Goal: Task Accomplishment & Management: Complete application form

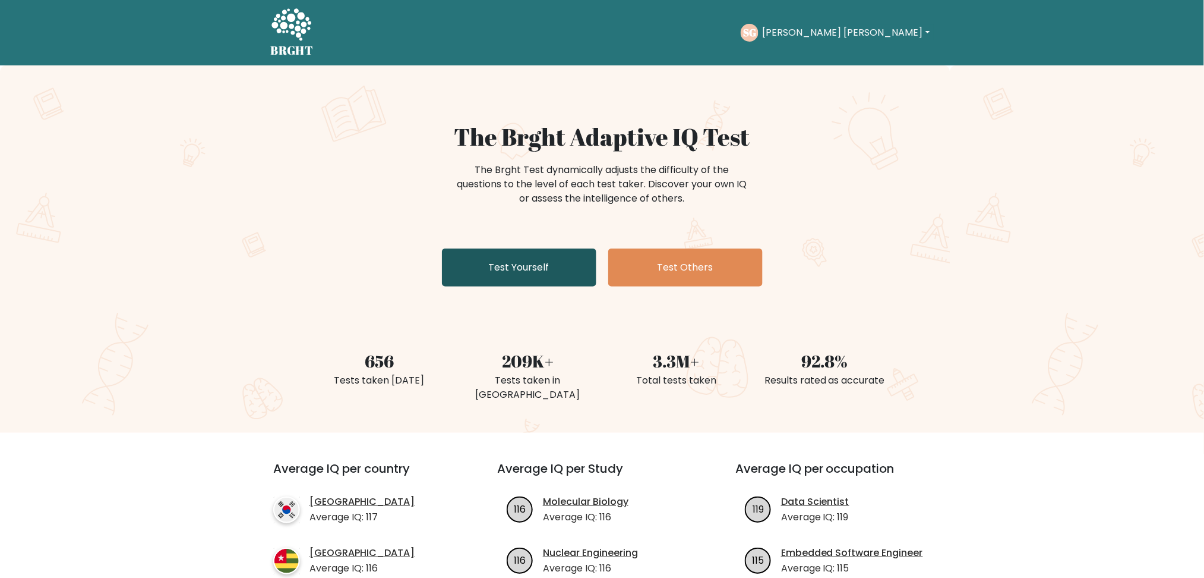
click at [561, 260] on link "Test Yourself" at bounding box center [519, 267] width 154 height 38
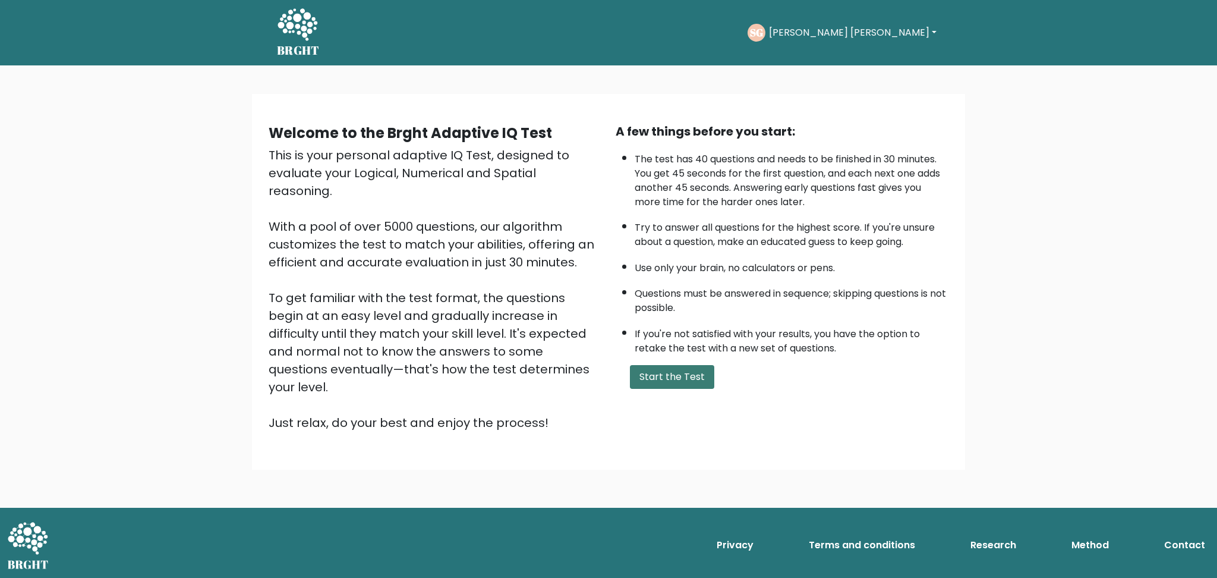
click at [689, 377] on button "Start the Test" at bounding box center [672, 377] width 84 height 24
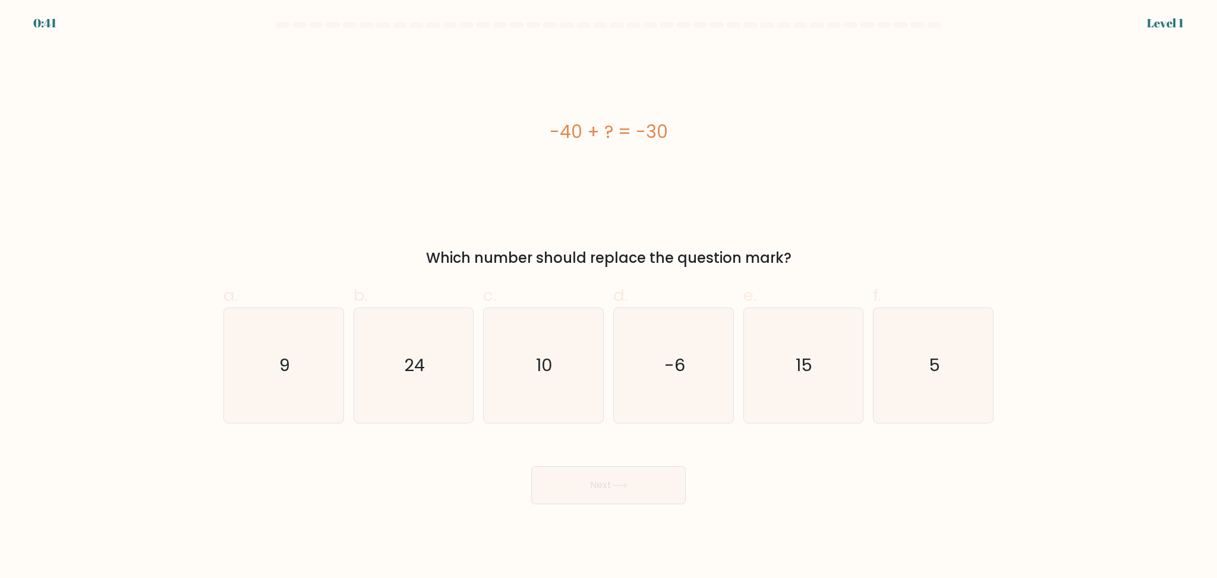
drag, startPoint x: 535, startPoint y: 131, endPoint x: 705, endPoint y: 141, distance: 170.2
click at [705, 141] on div "-40 + ? = -30" at bounding box center [608, 131] width 770 height 27
copy div "-40 + ? = -30"
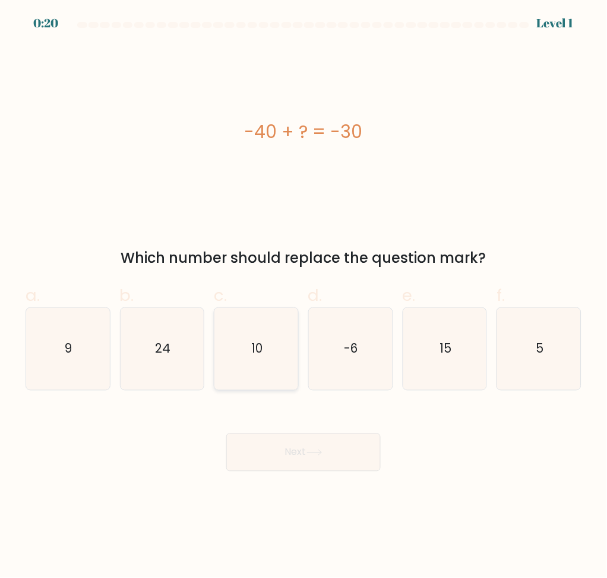
click at [260, 365] on icon "10" at bounding box center [257, 349] width 82 height 82
click at [304, 297] on input "c. 10" at bounding box center [304, 293] width 1 height 8
radio input "true"
click at [346, 462] on button "Next" at bounding box center [303, 452] width 154 height 38
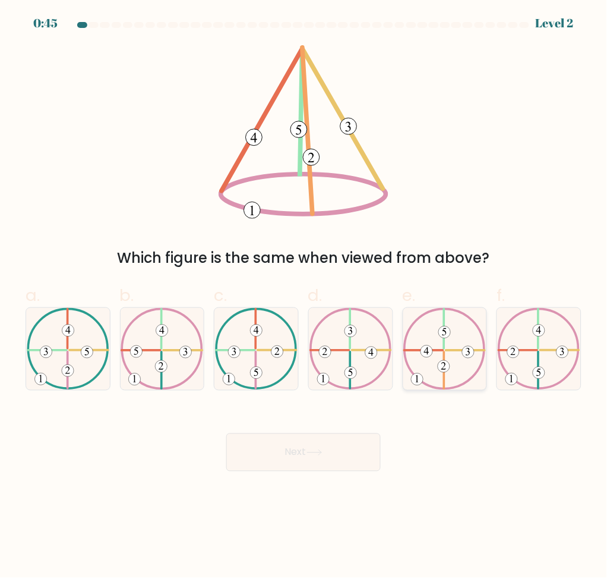
click at [422, 354] on 731 at bounding box center [427, 351] width 12 height 12
click at [304, 297] on input "e." at bounding box center [304, 293] width 1 height 8
radio input "true"
click at [352, 436] on button "Next" at bounding box center [303, 452] width 154 height 38
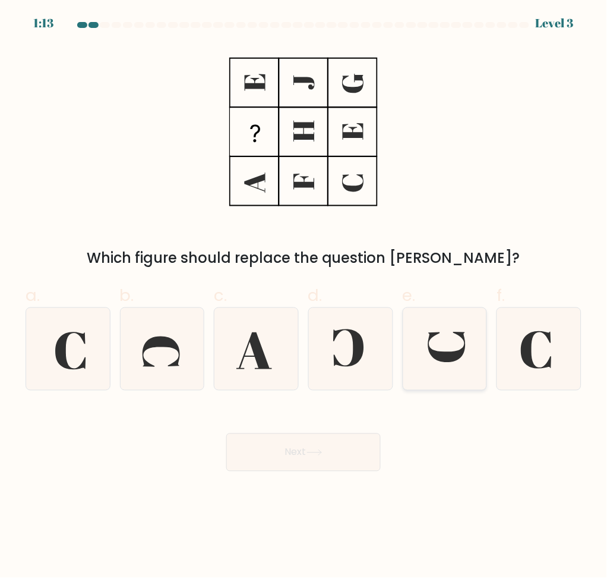
click at [444, 359] on icon at bounding box center [446, 347] width 37 height 30
click at [304, 297] on input "e." at bounding box center [304, 293] width 1 height 8
radio input "true"
click at [323, 450] on icon at bounding box center [315, 452] width 16 height 7
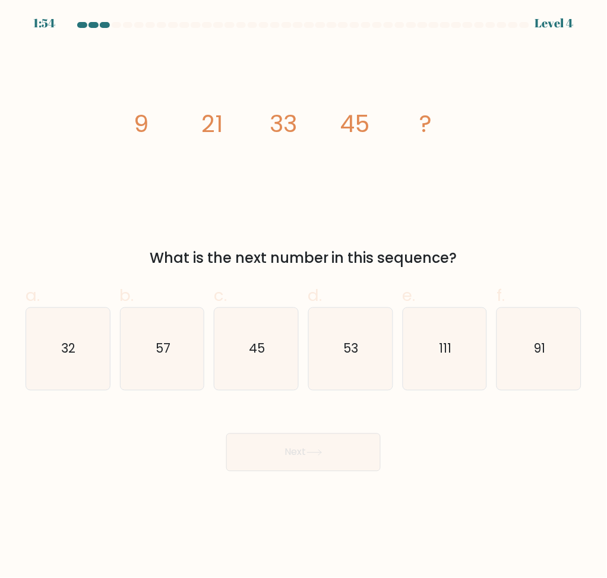
drag, startPoint x: 109, startPoint y: 111, endPoint x: 485, endPoint y: 256, distance: 403.7
click at [487, 258] on div "image/svg+xml 9 21 33 45 ? What is the next number in this sequence?" at bounding box center [303, 156] width 570 height 223
copy div "9 21 33 45 ? What is the next number in this sequence?"
click at [537, 195] on div "image/svg+xml 9 21 33 45 ? What is the next number in this sequence?" at bounding box center [303, 156] width 570 height 223
click at [165, 355] on text "57" at bounding box center [163, 348] width 15 height 17
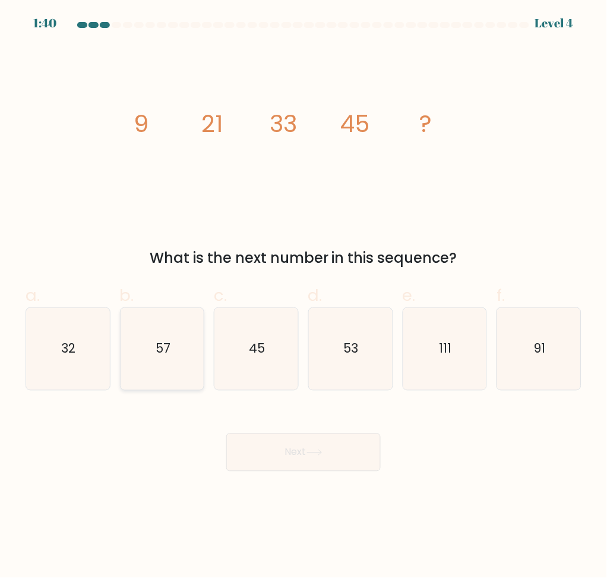
click at [304, 297] on input "b. 57" at bounding box center [304, 293] width 1 height 8
radio input "true"
click at [333, 454] on button "Next" at bounding box center [303, 452] width 154 height 38
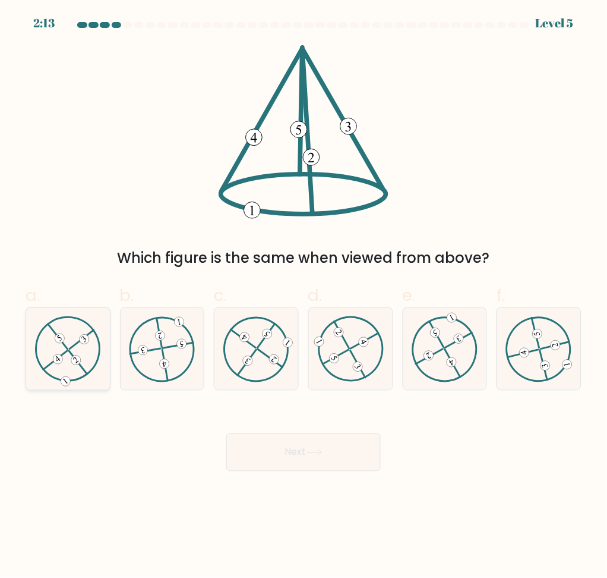
click at [79, 349] on icon at bounding box center [68, 348] width 66 height 65
click at [304, 297] on input "a." at bounding box center [304, 293] width 1 height 8
radio input "true"
click at [273, 446] on button "Next" at bounding box center [303, 452] width 154 height 38
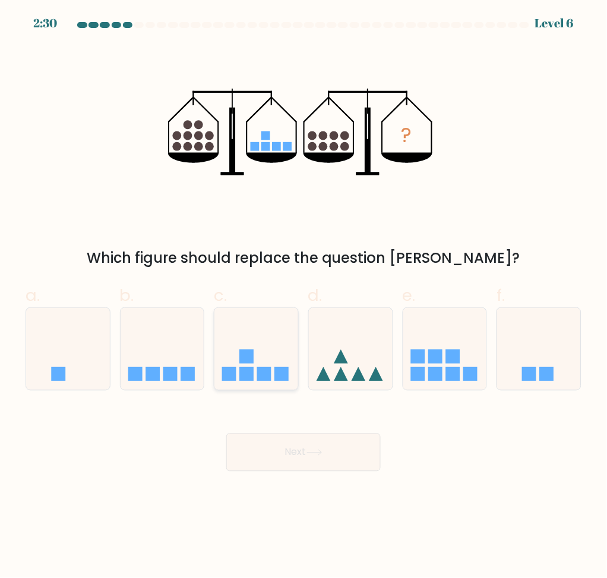
click at [262, 376] on rect at bounding box center [264, 374] width 14 height 14
click at [304, 297] on input "c." at bounding box center [304, 293] width 1 height 8
radio input "true"
click at [322, 467] on button "Next" at bounding box center [303, 452] width 154 height 38
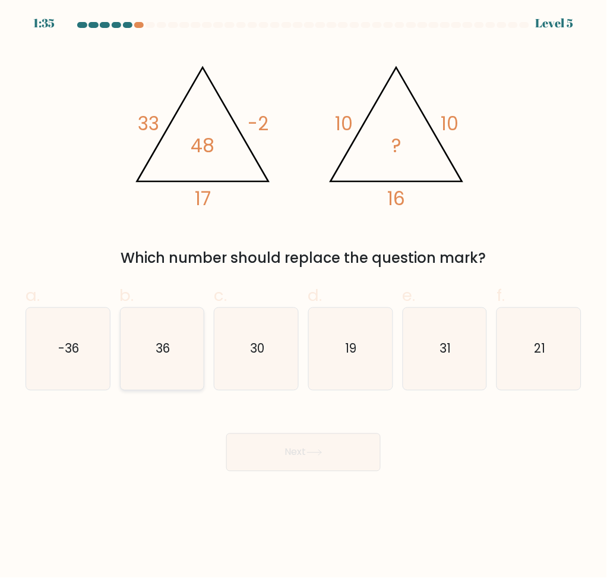
drag, startPoint x: 160, startPoint y: 347, endPoint x: 163, endPoint y: 355, distance: 8.8
click at [160, 348] on text "36" at bounding box center [163, 348] width 14 height 17
click at [304, 297] on input "b. 36" at bounding box center [304, 293] width 1 height 8
radio input "true"
click at [311, 456] on icon at bounding box center [315, 452] width 16 height 7
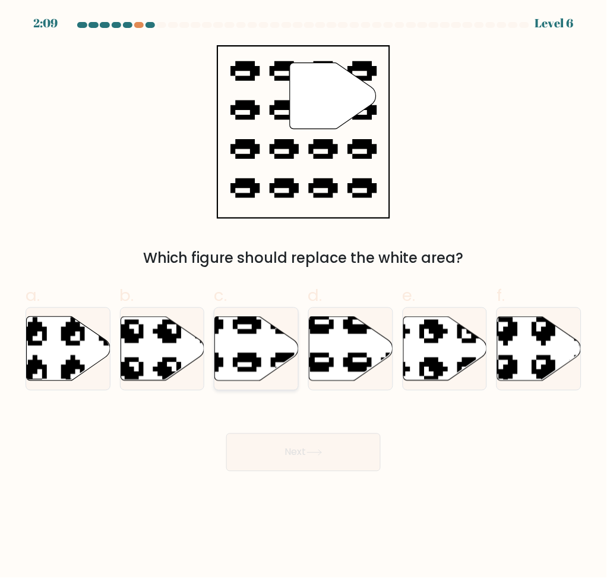
click at [241, 336] on icon at bounding box center [257, 348] width 84 height 64
click at [304, 297] on input "c." at bounding box center [304, 293] width 1 height 8
radio input "true"
click at [291, 446] on button "Next" at bounding box center [303, 452] width 154 height 38
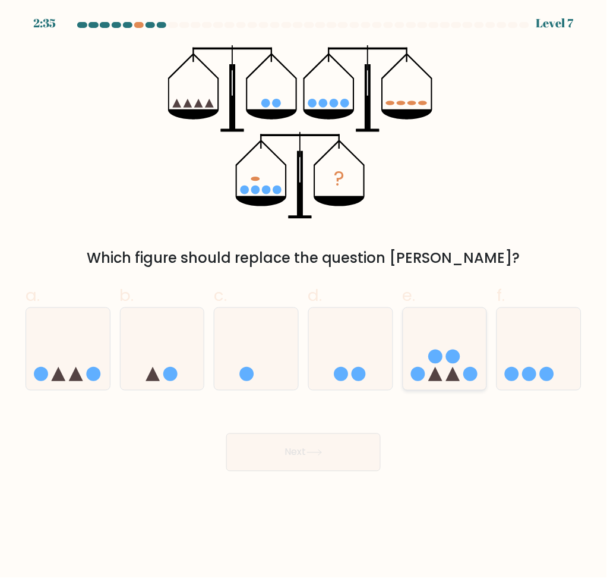
click at [464, 363] on icon at bounding box center [445, 349] width 84 height 70
click at [304, 297] on input "e." at bounding box center [304, 293] width 1 height 8
radio input "true"
click at [333, 447] on button "Next" at bounding box center [303, 452] width 154 height 38
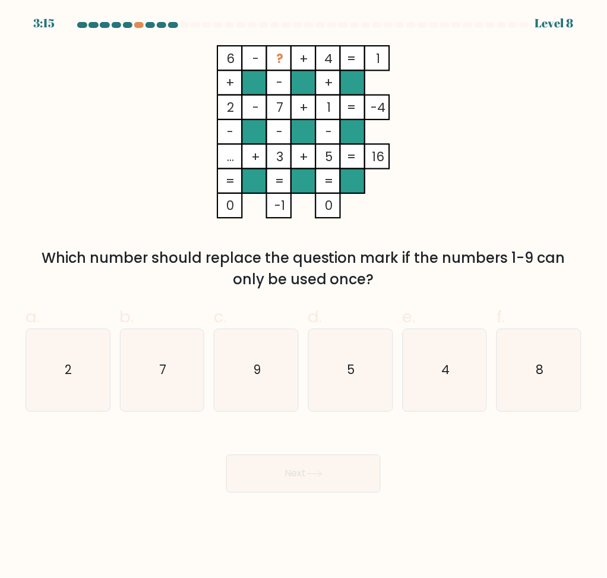
drag, startPoint x: 224, startPoint y: 59, endPoint x: 384, endPoint y: 57, distance: 160.4
click at [384, 57] on icon "6 - ? + 4 1 + - + 2 - 7 + 1 -4 - - - ... + 3 + 5 = 16 = = = = 0 -1 0 =" at bounding box center [303, 132] width 357 height 174
drag, startPoint x: 379, startPoint y: 55, endPoint x: 302, endPoint y: 49, distance: 77.5
click at [302, 49] on icon "6 - ? + 4 1 + - + 2 - 7 + 1 -4 - - - ... + 3 + 5 = 16 = = = = 0 -1 0 =" at bounding box center [303, 132] width 357 height 174
copy icon "6 - ? + 4 1"
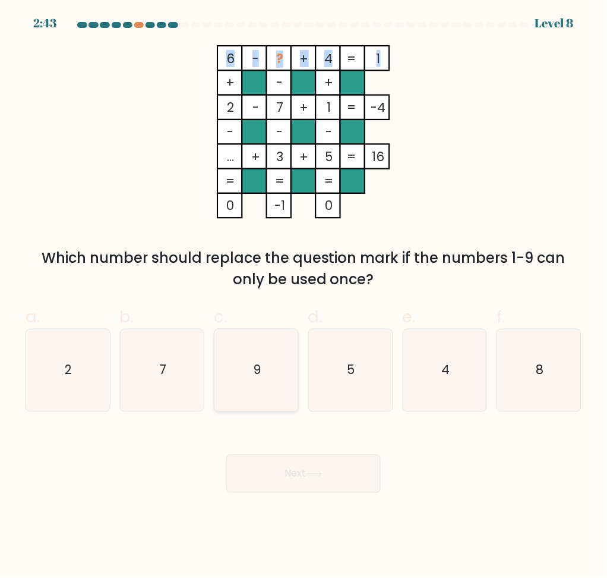
click at [258, 351] on icon "9" at bounding box center [257, 370] width 82 height 82
click at [304, 297] on input "c. 9" at bounding box center [304, 293] width 1 height 8
radio input "true"
click at [320, 473] on icon at bounding box center [315, 474] width 16 height 7
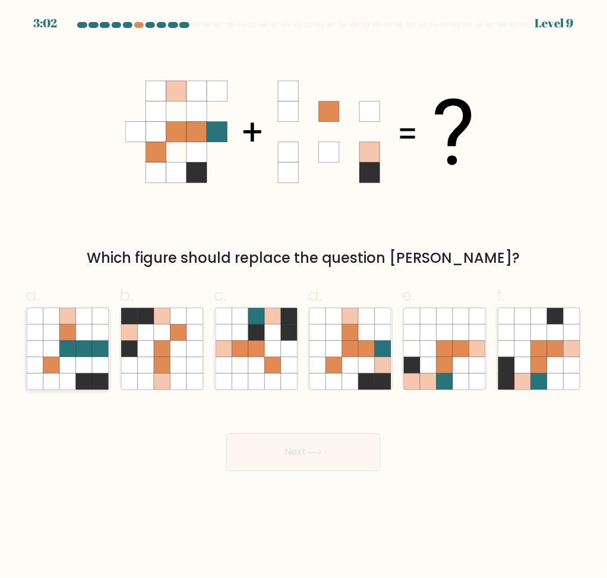
click at [74, 339] on icon at bounding box center [68, 332] width 16 height 16
click at [304, 297] on input "a." at bounding box center [304, 293] width 1 height 8
radio input "true"
click at [349, 347] on icon at bounding box center [351, 348] width 16 height 16
click at [304, 297] on input "d." at bounding box center [304, 293] width 1 height 8
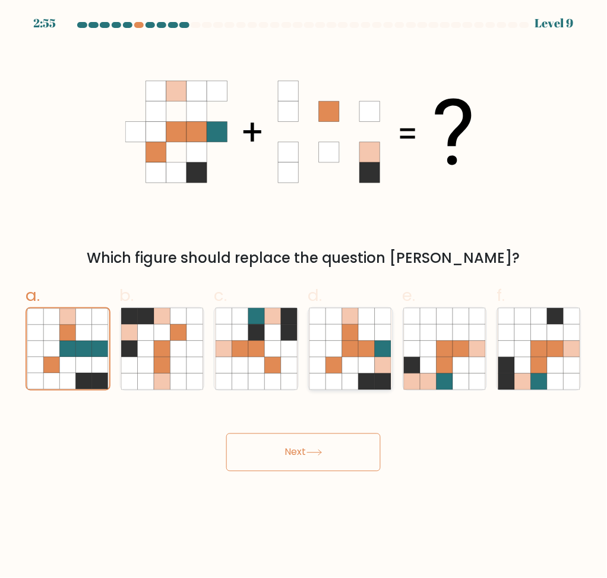
radio input "true"
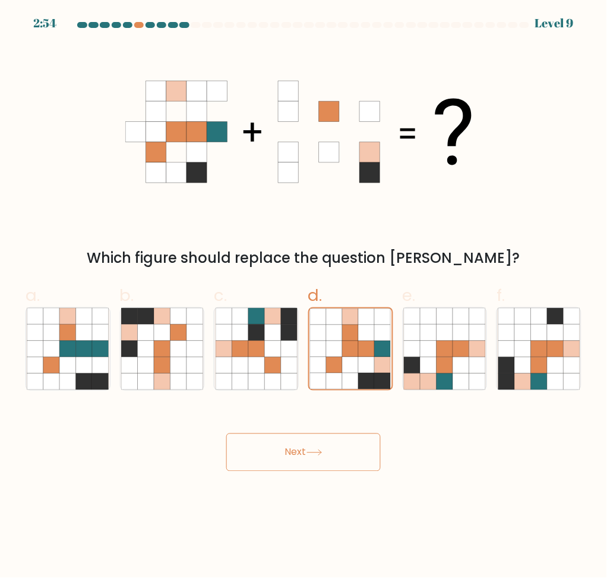
click at [320, 455] on icon at bounding box center [315, 452] width 16 height 7
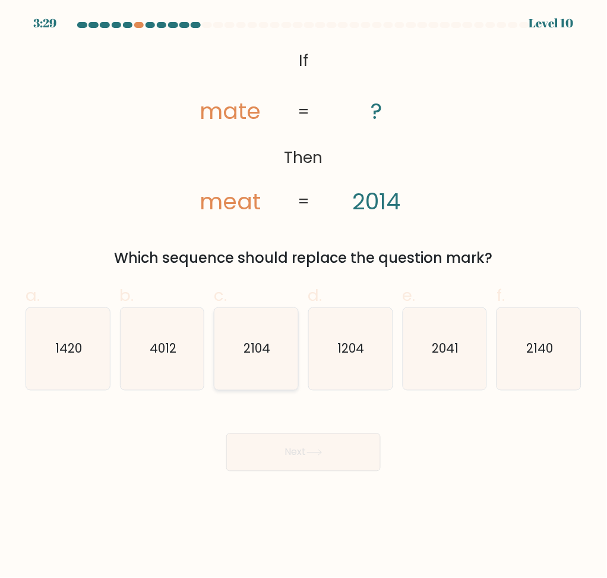
click at [270, 355] on text "2104" at bounding box center [257, 348] width 27 height 17
click at [304, 297] on input "c. 2104" at bounding box center [304, 293] width 1 height 8
radio input "true"
click at [512, 358] on icon "2140" at bounding box center [540, 349] width 82 height 82
click at [304, 297] on input "f. 2140" at bounding box center [304, 293] width 1 height 8
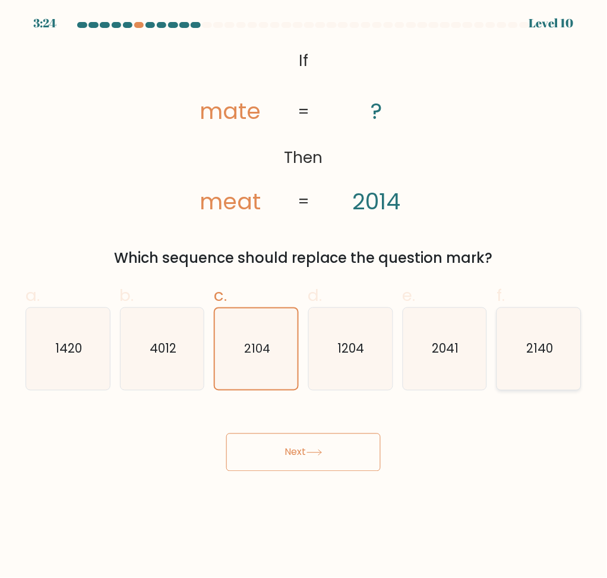
radio input "true"
click at [373, 455] on button "Next" at bounding box center [303, 452] width 154 height 38
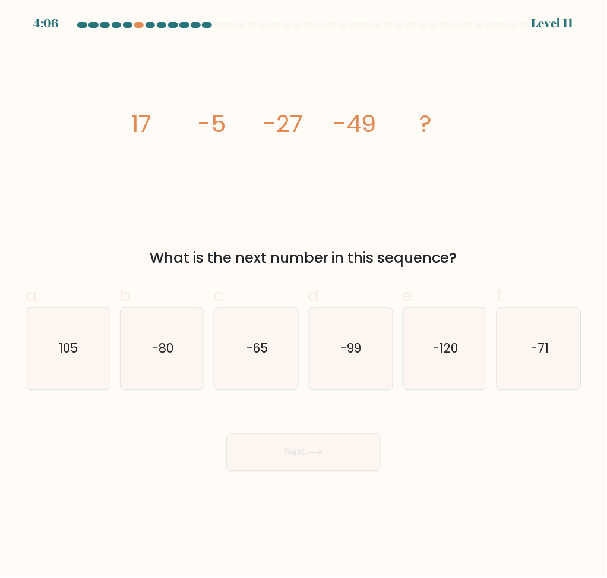
drag, startPoint x: 121, startPoint y: 128, endPoint x: 491, endPoint y: 224, distance: 381.9
click at [489, 234] on div "image/svg+xml 17 -5 -27 -49 ? What is the next number in this sequence?" at bounding box center [303, 156] width 570 height 223
copy div "17 -5 -27 -49 ? What is the next number in this sequence?"
click at [338, 188] on icon "image/svg+xml 17 -5 -27 -49 ?" at bounding box center [303, 132] width 357 height 174
drag, startPoint x: 399, startPoint y: 207, endPoint x: 440, endPoint y: 251, distance: 60.1
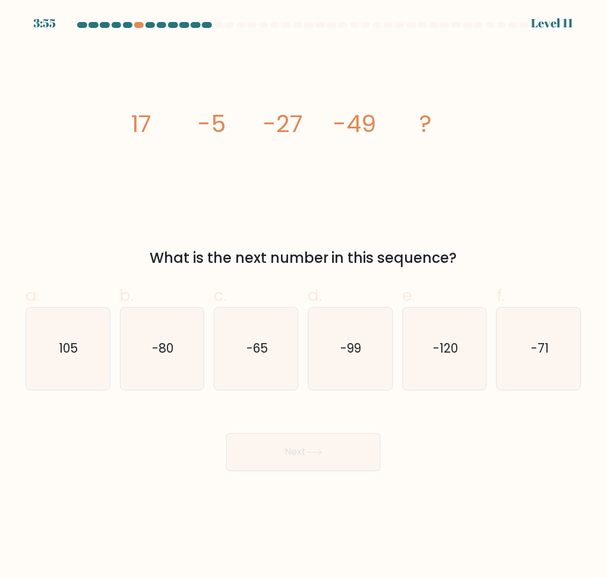
click at [400, 207] on icon "image/svg+xml 17 -5 -27 -49 ?" at bounding box center [303, 132] width 357 height 174
click at [540, 361] on icon "-71" at bounding box center [540, 349] width 82 height 82
click at [304, 297] on input "f. -71" at bounding box center [304, 293] width 1 height 8
radio input "true"
click at [524, 361] on icon "-71" at bounding box center [539, 348] width 81 height 81
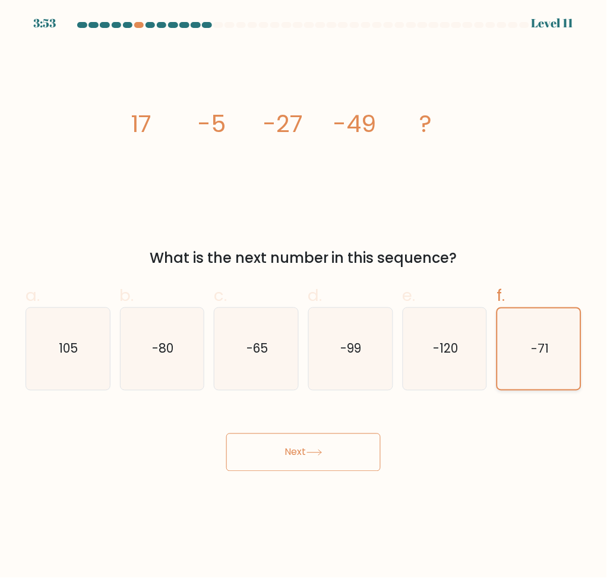
click at [304, 297] on input "f. -71" at bounding box center [304, 293] width 1 height 8
click at [366, 456] on button "Next" at bounding box center [303, 452] width 154 height 38
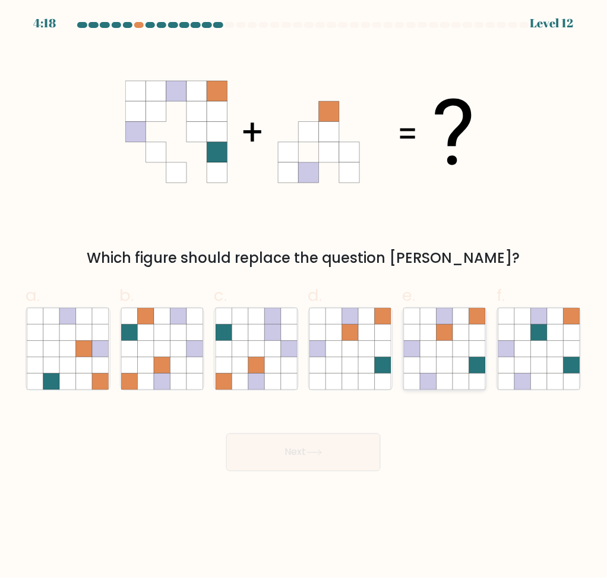
click at [463, 369] on icon at bounding box center [461, 365] width 16 height 16
click at [304, 297] on input "e." at bounding box center [304, 293] width 1 height 8
radio input "true"
click at [329, 463] on button "Next" at bounding box center [303, 452] width 154 height 38
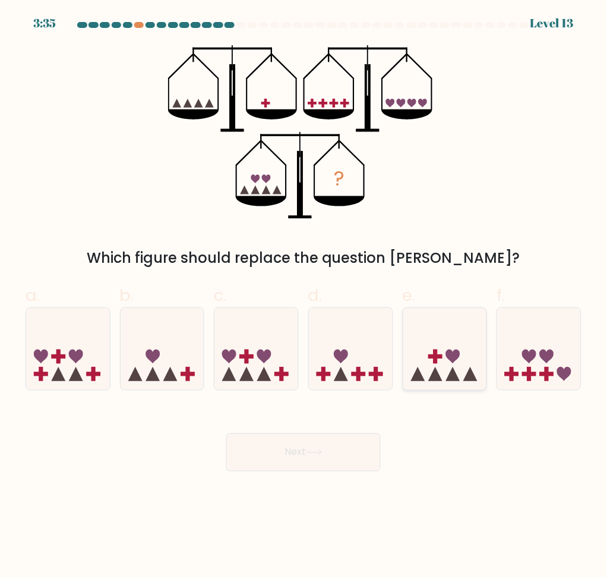
click at [458, 362] on icon at bounding box center [445, 349] width 84 height 70
click at [304, 297] on input "e." at bounding box center [304, 293] width 1 height 8
radio input "true"
click at [309, 450] on button "Next" at bounding box center [303, 452] width 154 height 38
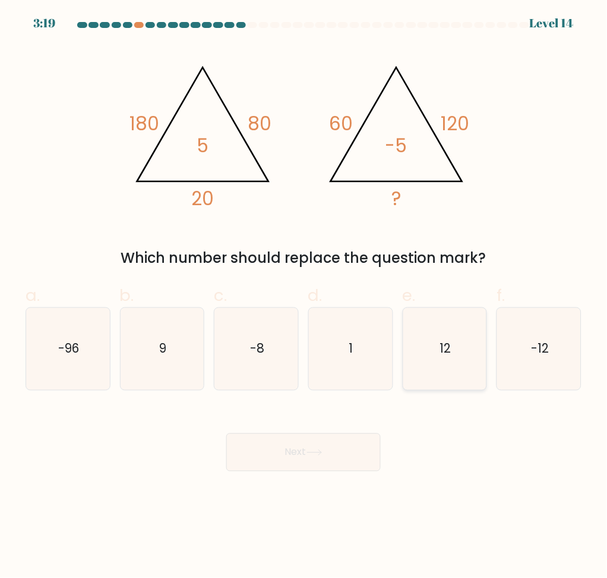
click at [460, 356] on icon "12" at bounding box center [445, 349] width 82 height 82
click at [304, 297] on input "e. 12" at bounding box center [304, 293] width 1 height 8
radio input "true"
click at [358, 449] on button "Next" at bounding box center [303, 452] width 154 height 38
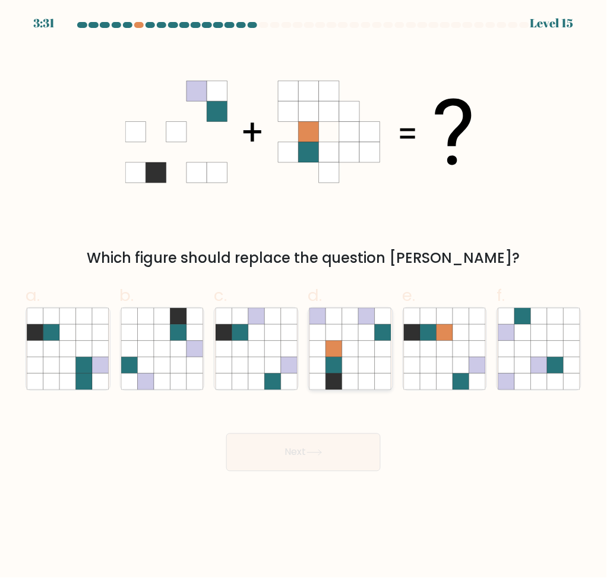
click at [359, 351] on icon at bounding box center [367, 348] width 16 height 16
click at [304, 297] on input "d." at bounding box center [304, 293] width 1 height 8
radio input "true"
click at [344, 439] on button "Next" at bounding box center [303, 452] width 154 height 38
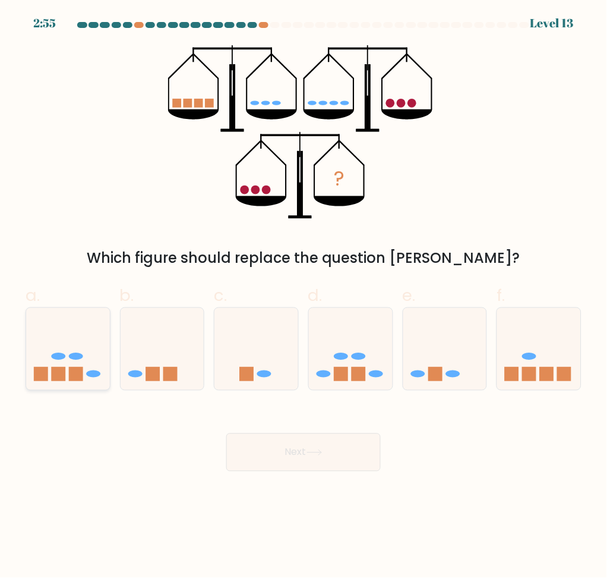
click at [89, 370] on icon at bounding box center [68, 349] width 84 height 70
click at [304, 297] on input "a." at bounding box center [304, 293] width 1 height 8
radio input "true"
click at [525, 368] on icon at bounding box center [539, 349] width 84 height 70
click at [304, 297] on input "f." at bounding box center [304, 293] width 1 height 8
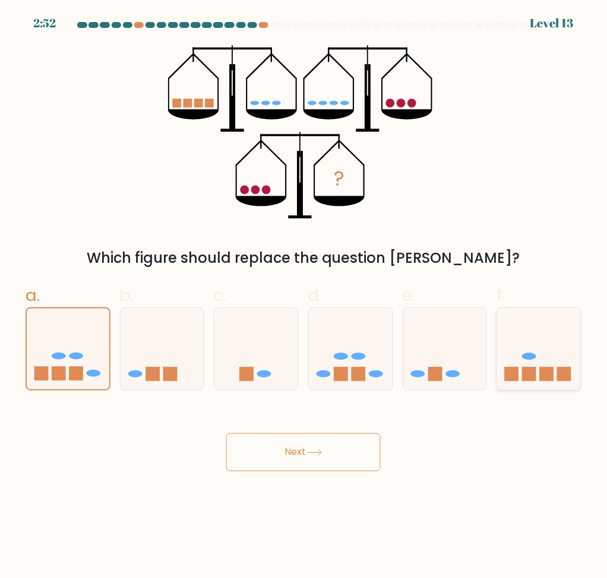
radio input "true"
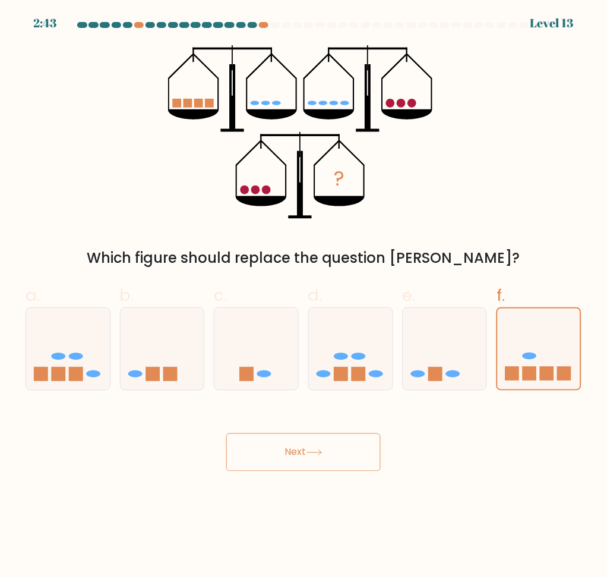
click at [346, 446] on button "Next" at bounding box center [303, 452] width 154 height 38
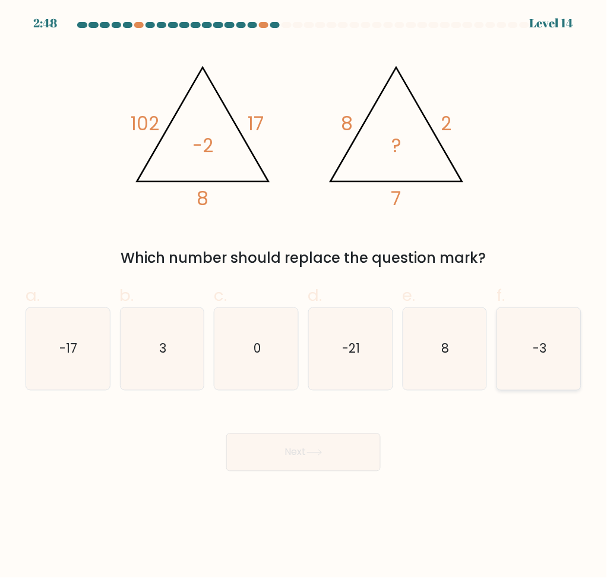
click at [556, 349] on icon "-3" at bounding box center [540, 349] width 82 height 82
click at [304, 297] on input "f. -3" at bounding box center [304, 293] width 1 height 8
radio input "true"
click at [335, 458] on button "Next" at bounding box center [303, 452] width 154 height 38
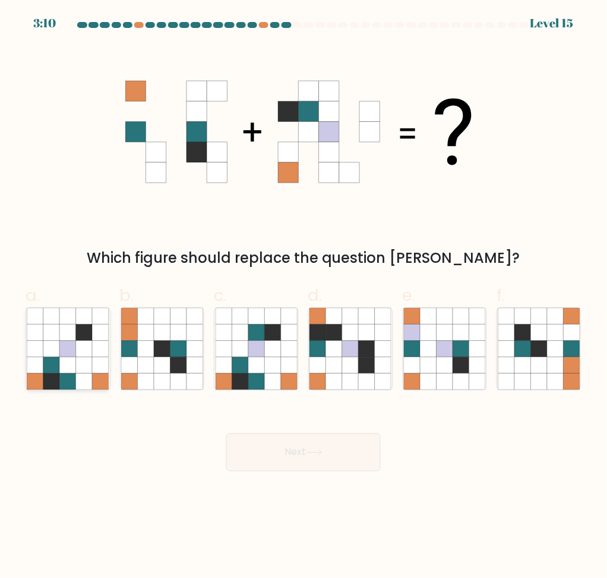
click at [78, 361] on icon at bounding box center [84, 365] width 16 height 16
click at [304, 297] on input "a." at bounding box center [304, 293] width 1 height 8
radio input "true"
drag, startPoint x: 45, startPoint y: 390, endPoint x: 45, endPoint y: 427, distance: 36.8
click at [45, 428] on div "Next" at bounding box center [303, 438] width 570 height 67
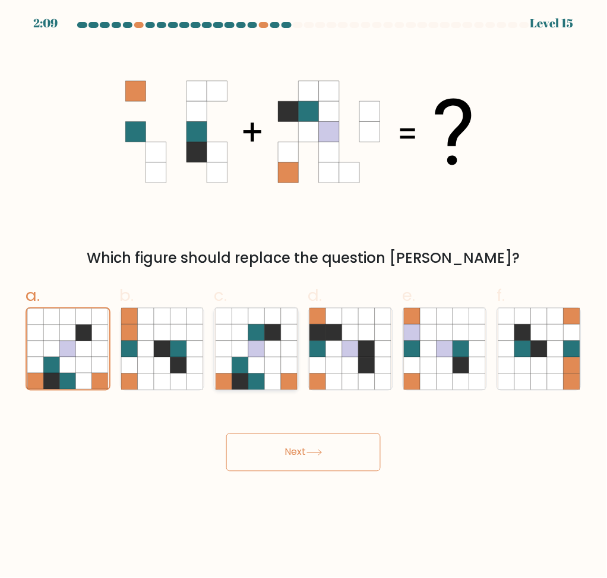
click at [283, 367] on icon at bounding box center [289, 365] width 16 height 16
click at [304, 297] on input "c." at bounding box center [304, 293] width 1 height 8
radio input "true"
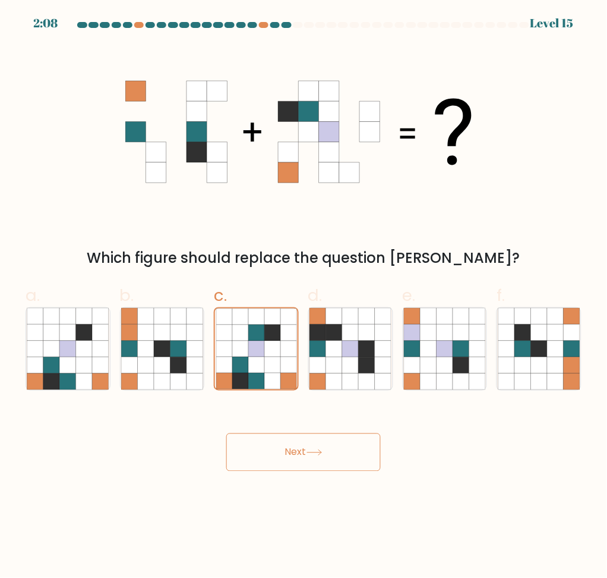
click at [330, 450] on button "Next" at bounding box center [303, 452] width 154 height 38
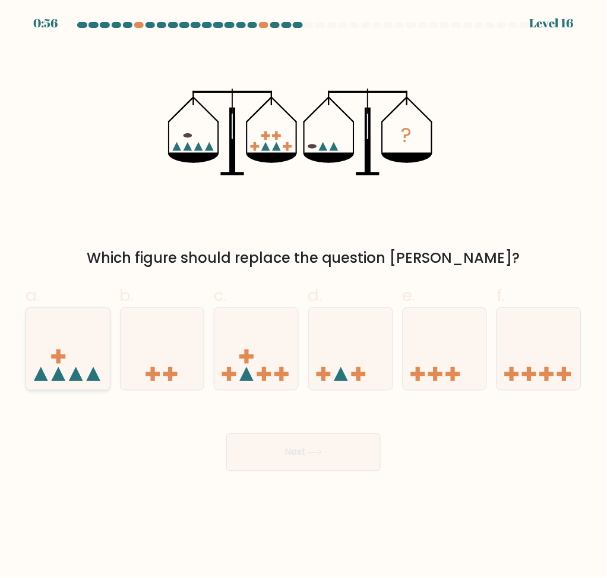
click at [91, 361] on icon at bounding box center [68, 349] width 84 height 70
click at [304, 297] on input "a." at bounding box center [304, 293] width 1 height 8
radio input "true"
click at [275, 351] on icon at bounding box center [257, 349] width 84 height 70
click at [304, 297] on input "c." at bounding box center [304, 293] width 1 height 8
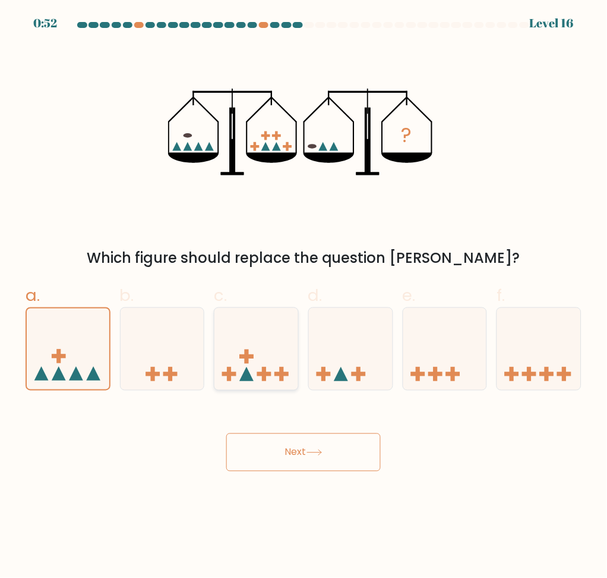
radio input "true"
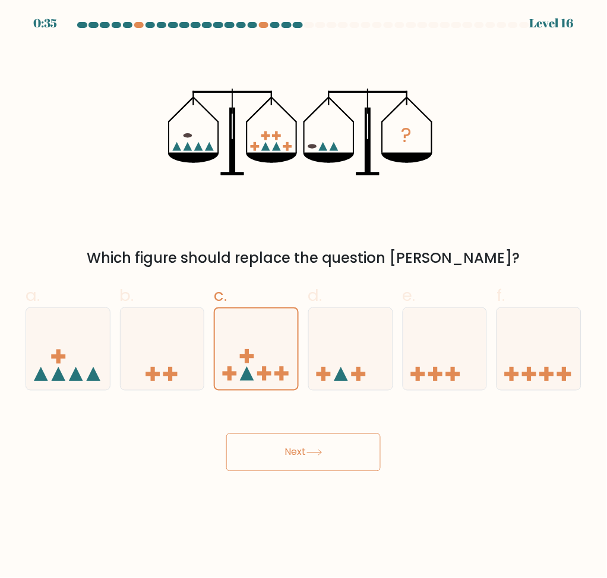
click at [301, 451] on button "Next" at bounding box center [303, 452] width 154 height 38
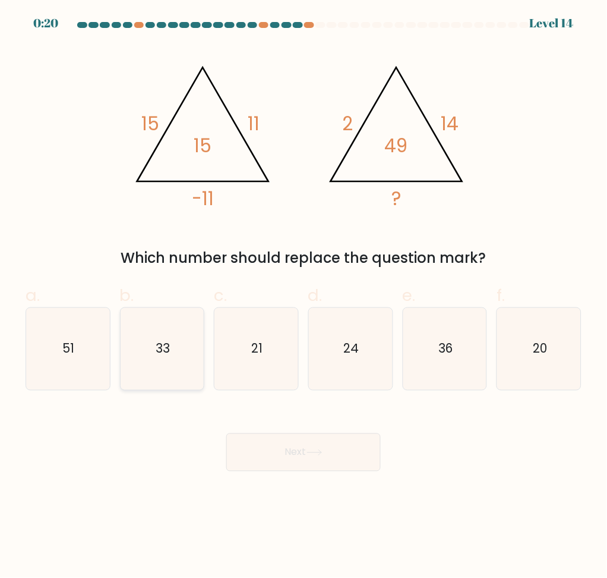
click at [163, 348] on text "33" at bounding box center [163, 348] width 14 height 17
click at [304, 297] on input "b. 33" at bounding box center [304, 293] width 1 height 8
radio input "true"
click at [330, 459] on button "Next" at bounding box center [303, 452] width 154 height 38
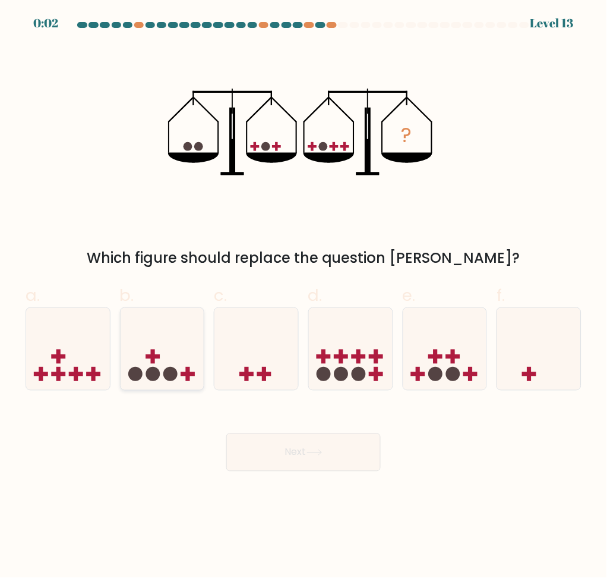
click at [184, 364] on icon at bounding box center [163, 349] width 84 height 70
click at [304, 297] on input "b." at bounding box center [304, 293] width 1 height 8
radio input "true"
click at [292, 456] on button "Next" at bounding box center [303, 452] width 154 height 38
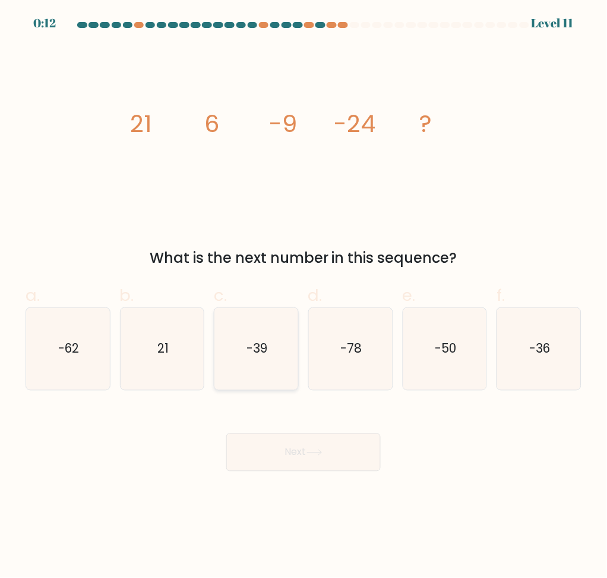
click at [256, 353] on text "-39" at bounding box center [257, 348] width 21 height 17
click at [304, 297] on input "c. -39" at bounding box center [304, 293] width 1 height 8
radio input "true"
click at [309, 437] on button "Next" at bounding box center [303, 452] width 154 height 38
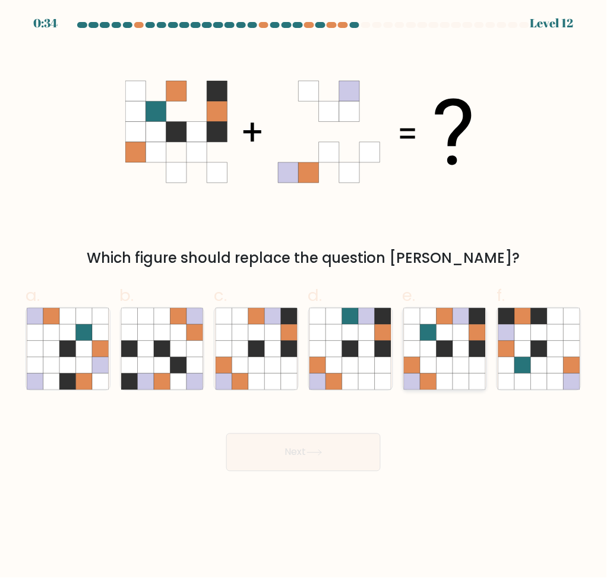
click at [452, 322] on icon at bounding box center [445, 316] width 16 height 16
click at [304, 297] on input "e." at bounding box center [304, 293] width 1 height 8
radio input "true"
click at [340, 448] on button "Next" at bounding box center [303, 452] width 154 height 38
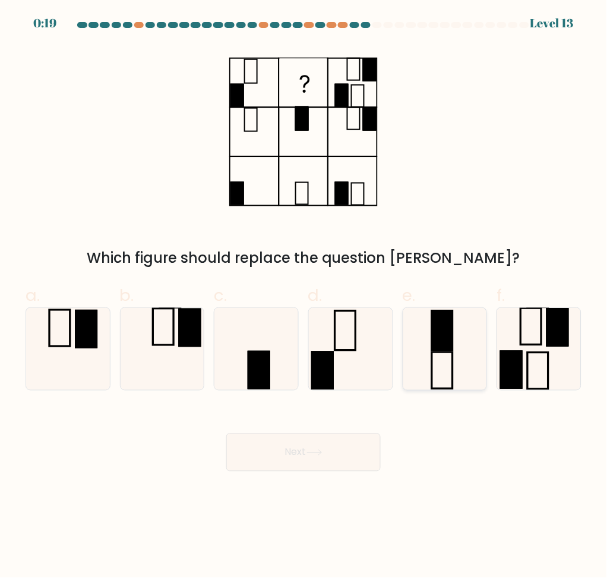
click at [439, 370] on icon at bounding box center [445, 349] width 82 height 82
click at [304, 297] on input "e." at bounding box center [304, 293] width 1 height 8
radio input "true"
click at [295, 443] on button "Next" at bounding box center [303, 452] width 154 height 38
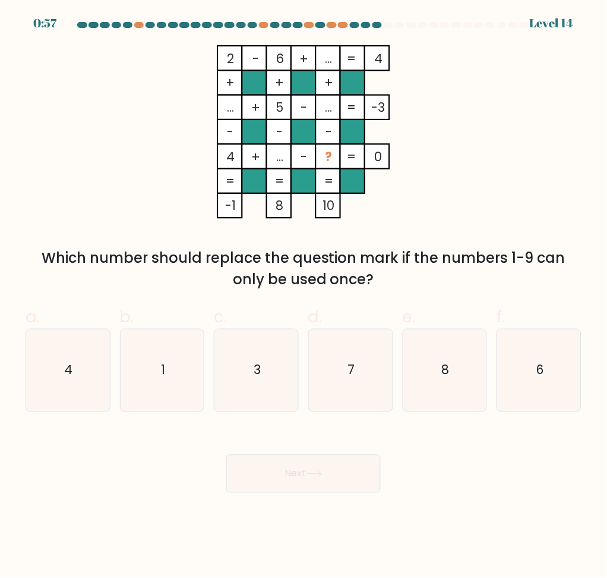
click at [381, 155] on tspan "0" at bounding box center [379, 156] width 8 height 17
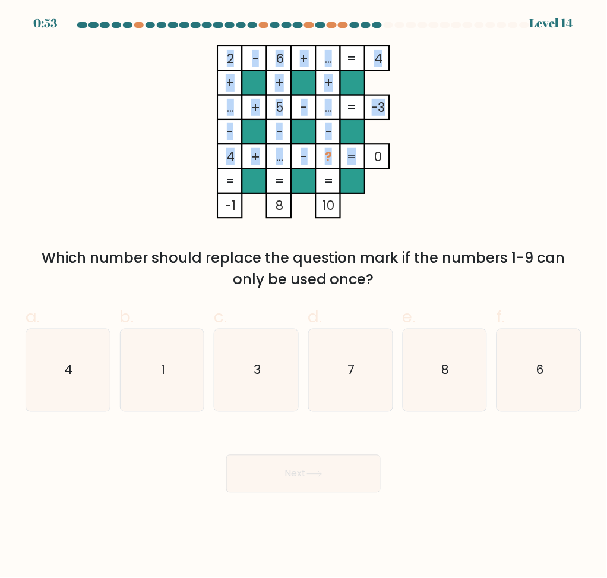
drag, startPoint x: 386, startPoint y: 156, endPoint x: 377, endPoint y: 156, distance: 9.5
click at [377, 156] on icon "2 - 6 + ... 4 + + + ... + 5 - ... -3 - - - 4 + ... - ? = 0 = = = = -1 8 10 =" at bounding box center [303, 132] width 357 height 174
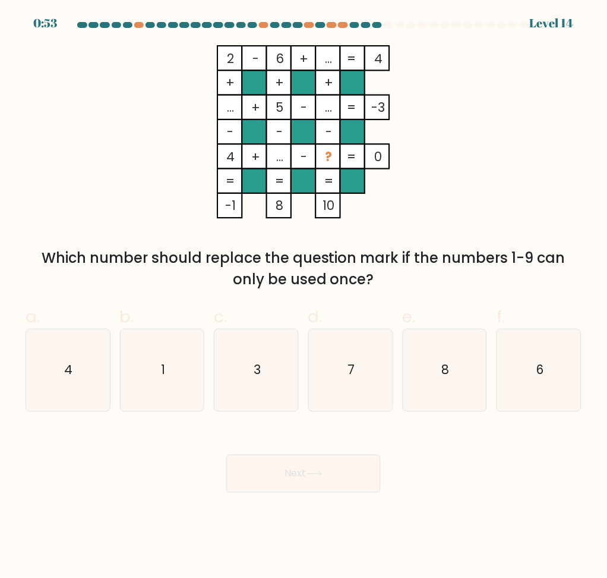
click at [440, 176] on icon "2 - 6 + ... 4 + + + ... + 5 - ... -3 - - - 4 + ... - ? = 0 = = = = -1 8 10 =" at bounding box center [303, 132] width 357 height 174
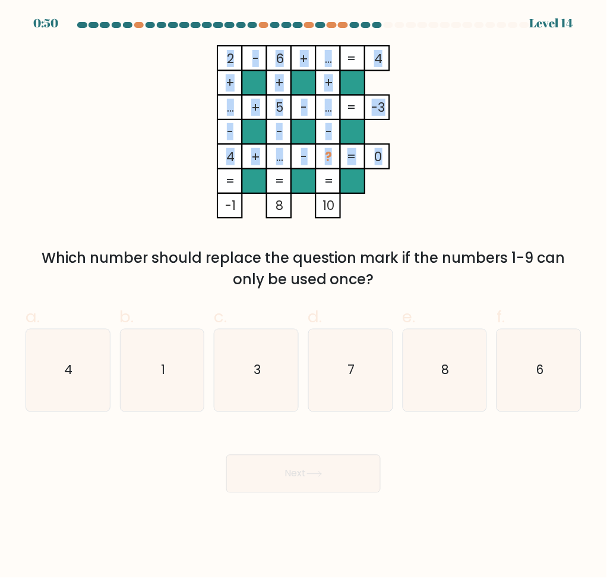
drag, startPoint x: 379, startPoint y: 155, endPoint x: 224, endPoint y: 164, distance: 155.3
click at [224, 164] on icon "2 - 6 + ... 4 + + + ... + 5 - ... -3 - - - 4 + ... - ? = 0 = = = = -1 8 10 =" at bounding box center [303, 132] width 357 height 174
click at [373, 190] on icon "2 - 6 + ... 4 + + + ... + 5 - ... -3 - - - 4 + ... - ? = 0 = = = = -1 8 10 =" at bounding box center [303, 132] width 357 height 174
click at [281, 157] on tspan "..." at bounding box center [279, 156] width 7 height 17
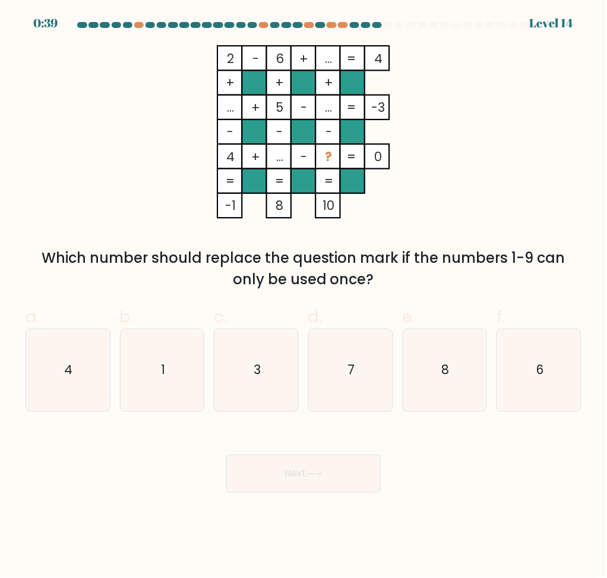
drag, startPoint x: 224, startPoint y: 58, endPoint x: 393, endPoint y: 65, distance: 168.9
click at [393, 65] on icon "2 - 6 + ... 4 + + + ... + 5 - ... -3 - - - 4 + ... - ? = 0 = = = = -1 8 10 =" at bounding box center [303, 132] width 357 height 174
click at [228, 156] on tspan "4" at bounding box center [230, 156] width 8 height 17
click at [334, 157] on rect at bounding box center [328, 156] width 24 height 24
click at [382, 166] on rect at bounding box center [377, 156] width 24 height 24
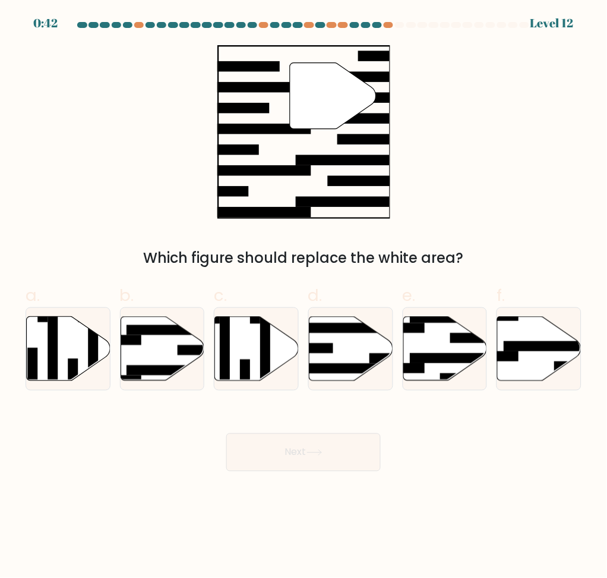
click at [153, 91] on div "" Which figure should replace the white area?" at bounding box center [303, 156] width 570 height 223
click at [333, 340] on icon at bounding box center [352, 348] width 84 height 64
click at [304, 297] on input "d." at bounding box center [304, 293] width 1 height 8
radio input "true"
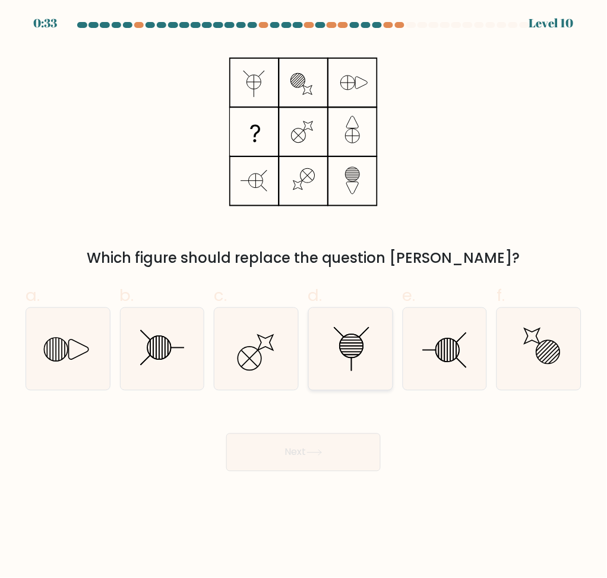
click at [339, 351] on icon at bounding box center [351, 349] width 82 height 82
click at [304, 297] on input "d." at bounding box center [304, 293] width 1 height 8
radio input "true"
click at [321, 446] on button "Next" at bounding box center [303, 452] width 154 height 38
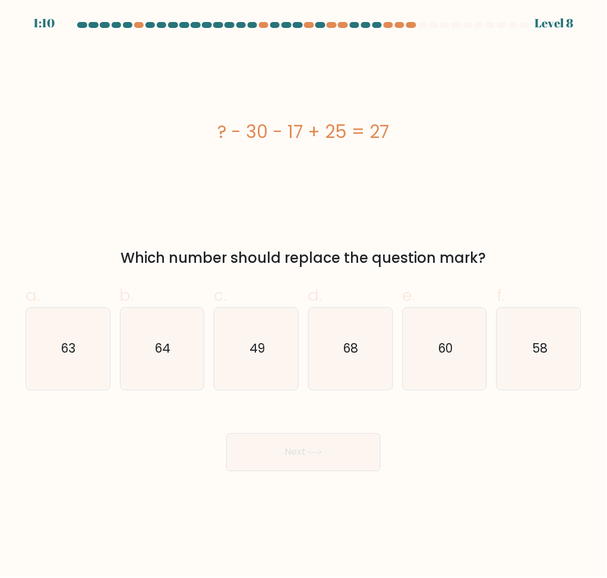
drag, startPoint x: 179, startPoint y: 137, endPoint x: 496, endPoint y: 250, distance: 336.8
click at [496, 250] on div "? - 30 - 17 + 25 = 27 Which number should replace the question mark?" at bounding box center [303, 156] width 570 height 223
copy div "? - 30 - 17 + 25 = 27 Which number should replace the question mark?"
click at [250, 348] on text "49" at bounding box center [257, 348] width 15 height 17
click at [304, 297] on input "c. 49" at bounding box center [304, 293] width 1 height 8
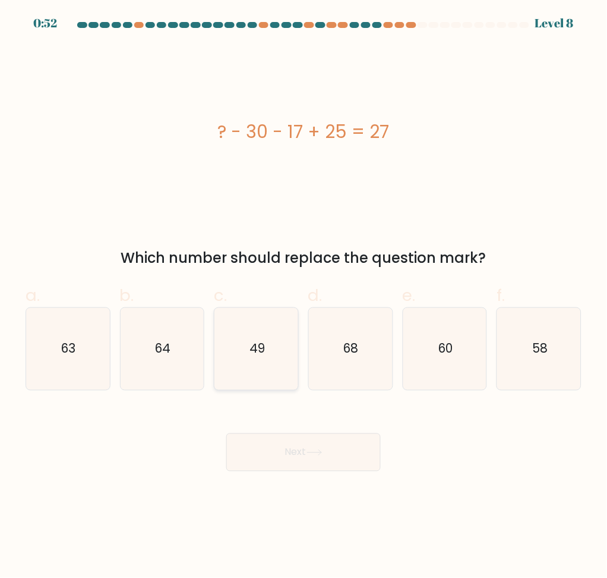
radio input "true"
click at [280, 447] on button "Next" at bounding box center [303, 452] width 154 height 38
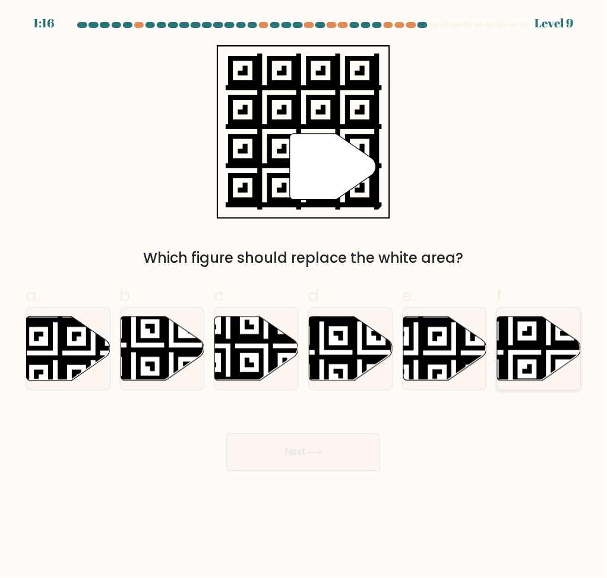
click at [540, 346] on icon at bounding box center [512, 314] width 152 height 152
click at [304, 297] on input "f." at bounding box center [304, 293] width 1 height 8
radio input "true"
click at [354, 443] on button "Next" at bounding box center [303, 452] width 154 height 38
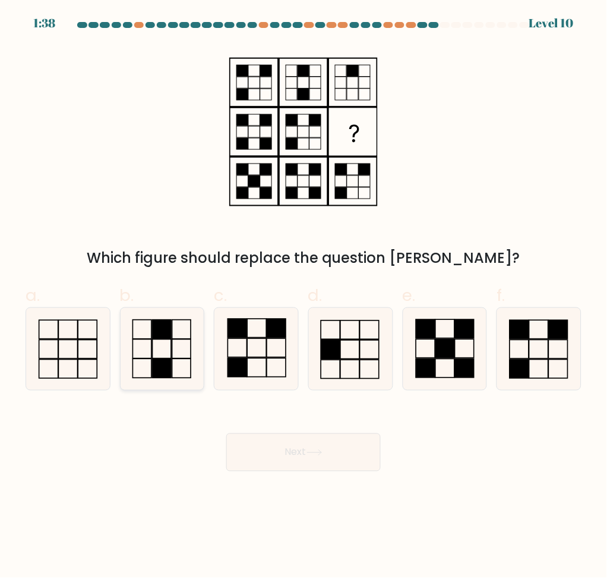
click at [174, 348] on icon at bounding box center [162, 349] width 82 height 82
click at [304, 297] on input "b." at bounding box center [304, 293] width 1 height 8
radio input "true"
click at [304, 447] on button "Next" at bounding box center [303, 452] width 154 height 38
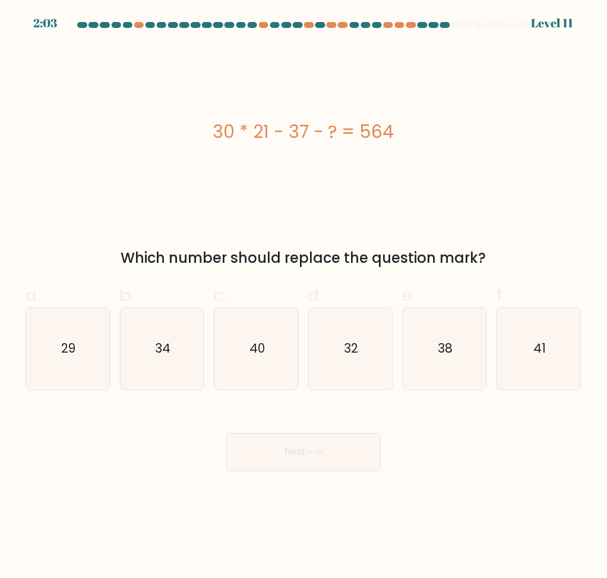
drag, startPoint x: 421, startPoint y: 141, endPoint x: 340, endPoint y: 134, distance: 80.5
click at [340, 134] on div "30 * 21 - 37 - ? = 564" at bounding box center [304, 131] width 556 height 27
drag, startPoint x: 202, startPoint y: 130, endPoint x: 497, endPoint y: 249, distance: 318.0
click at [497, 249] on div "30 * 21 - 37 - ? = 564 Which number should replace the question mark?" at bounding box center [303, 156] width 570 height 223
copy div "30 * 21 - 37 - ? = 564 Which number should replace the question mark?"
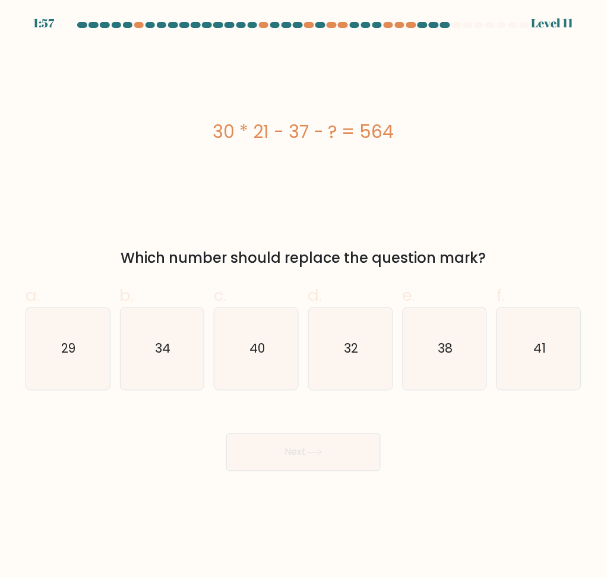
click at [420, 210] on div "30 * 21 - 37 - ? = 564" at bounding box center [304, 132] width 556 height 174
drag, startPoint x: 94, startPoint y: 351, endPoint x: 99, endPoint y: 355, distance: 6.4
click at [95, 351] on icon "29" at bounding box center [68, 349] width 82 height 82
click at [304, 297] on input "a. 29" at bounding box center [304, 293] width 1 height 8
radio input "true"
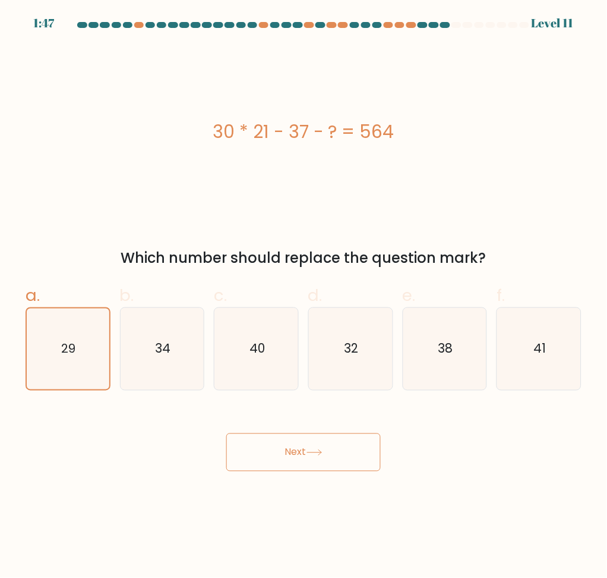
click at [280, 458] on button "Next" at bounding box center [303, 452] width 154 height 38
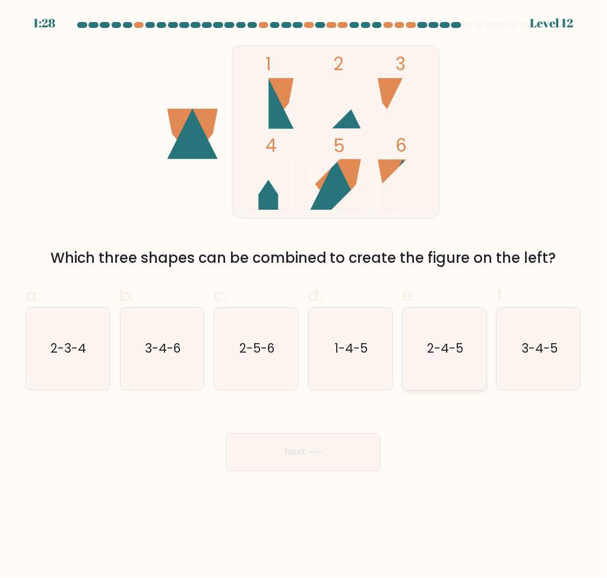
click at [446, 356] on text "2-4-5" at bounding box center [446, 348] width 36 height 17
click at [304, 297] on input "e. 2-4-5" at bounding box center [304, 293] width 1 height 8
radio input "true"
click at [323, 434] on button "Next" at bounding box center [303, 452] width 154 height 38
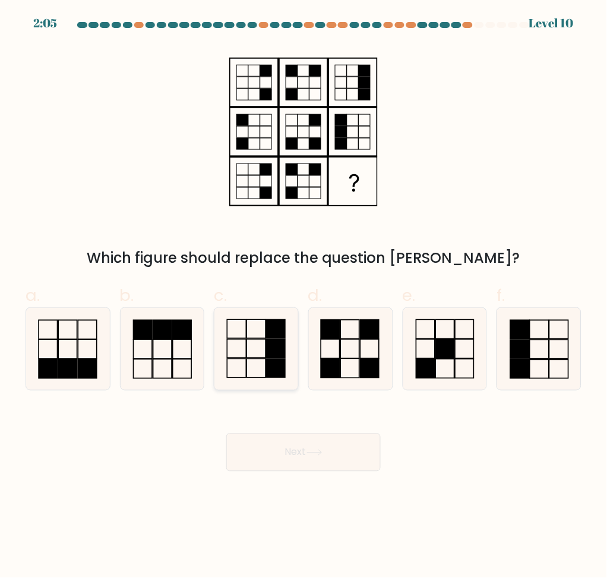
click at [258, 366] on icon at bounding box center [257, 349] width 82 height 82
click at [304, 297] on input "c." at bounding box center [304, 293] width 1 height 8
radio input "true"
click at [333, 452] on button "Next" at bounding box center [303, 452] width 154 height 38
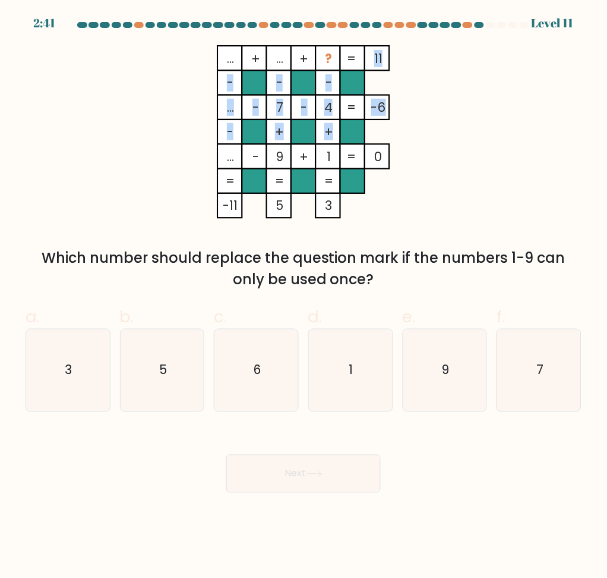
drag, startPoint x: 330, startPoint y: 56, endPoint x: 335, endPoint y: 122, distance: 66.1
click at [333, 128] on icon "... + ... + ? 11 - - - ... - 7 - 4 -6 - + + ... - 9 + 1 = 0 = = = = -11 5 3 =" at bounding box center [303, 132] width 357 height 174
drag, startPoint x: 339, startPoint y: 53, endPoint x: 361, endPoint y: 67, distance: 26.7
click at [339, 52] on rect at bounding box center [328, 58] width 24 height 24
click at [262, 367] on icon "6" at bounding box center [257, 370] width 82 height 82
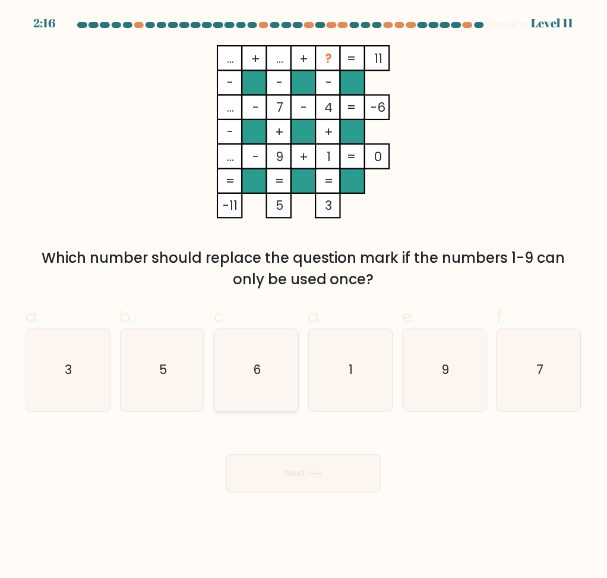
click at [304, 297] on input "c. 6" at bounding box center [304, 293] width 1 height 8
radio input "true"
click at [301, 478] on button "Next" at bounding box center [303, 474] width 154 height 38
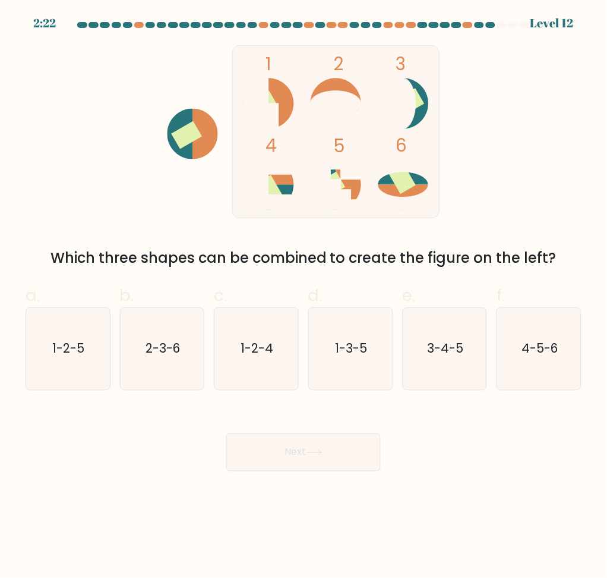
click at [358, 191] on icon at bounding box center [349, 184] width 26 height 51
click at [354, 367] on icon "1-3-5" at bounding box center [351, 349] width 82 height 82
click at [304, 297] on input "d. 1-3-5" at bounding box center [304, 293] width 1 height 8
radio input "true"
click at [351, 448] on button "Next" at bounding box center [303, 452] width 154 height 38
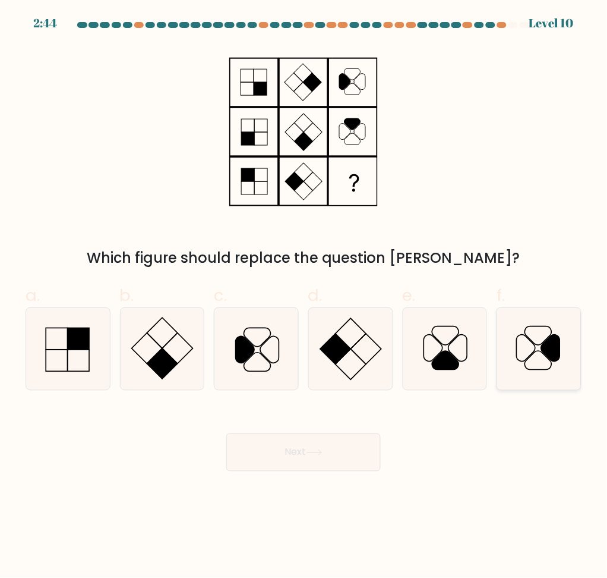
click at [539, 365] on icon at bounding box center [540, 349] width 82 height 82
click at [304, 297] on input "f." at bounding box center [304, 293] width 1 height 8
radio input "true"
click at [356, 454] on button "Next" at bounding box center [303, 452] width 154 height 38
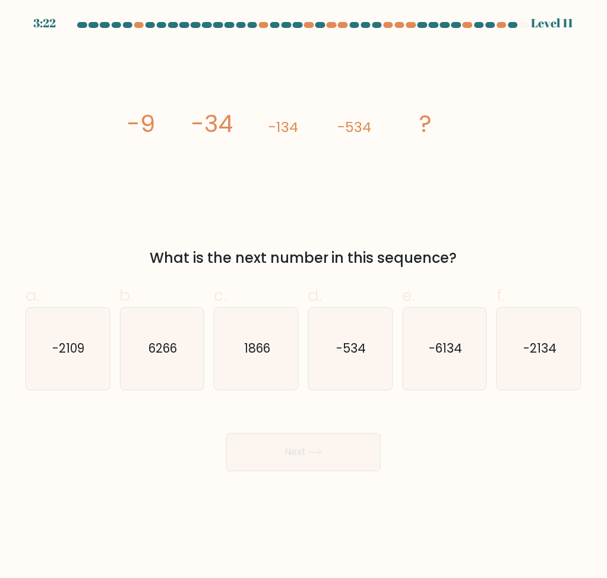
drag, startPoint x: 130, startPoint y: 122, endPoint x: 460, endPoint y: 241, distance: 350.5
click at [463, 240] on div "image/svg+xml -9 -34 -134 -534 ? What is the next number in this sequence?" at bounding box center [303, 156] width 570 height 223
copy div "-9 -34 -134 -534 ? What is the next number in this sequence?"
click at [548, 342] on text "-2134" at bounding box center [539, 348] width 33 height 17
click at [304, 297] on input "f. -2134" at bounding box center [304, 293] width 1 height 8
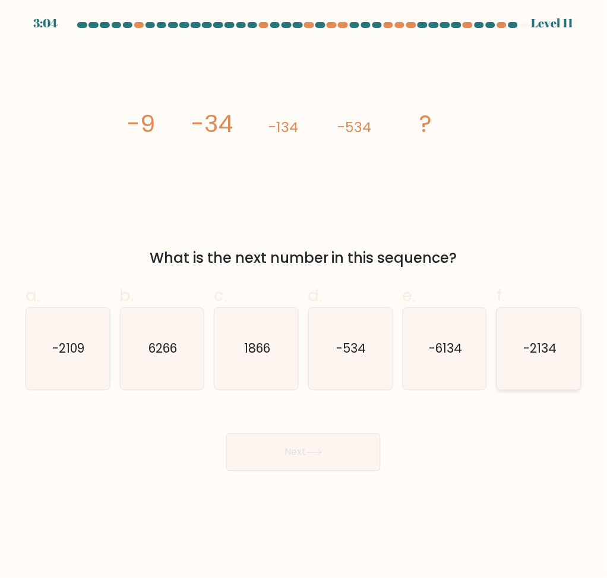
radio input "true"
click at [327, 474] on body "3:03 Level 11" at bounding box center [303, 289] width 607 height 578
click at [329, 462] on button "Next" at bounding box center [303, 452] width 154 height 38
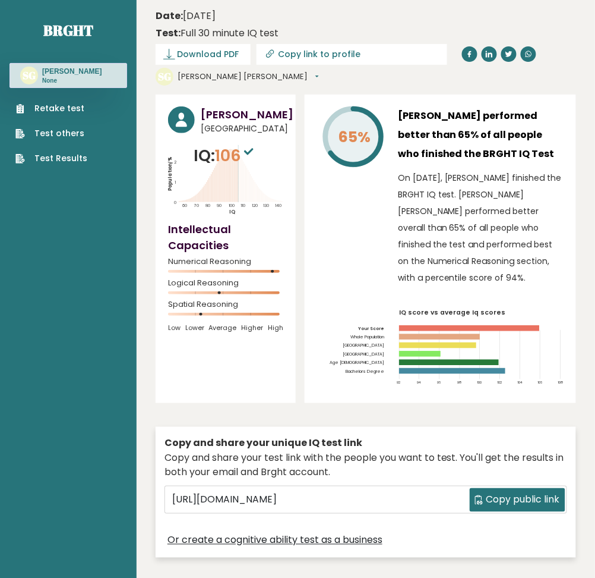
click at [198, 80] on button "[PERSON_NAME] [PERSON_NAME]" at bounding box center [248, 77] width 141 height 12
click at [210, 109] on link "Profile" at bounding box center [210, 112] width 64 height 17
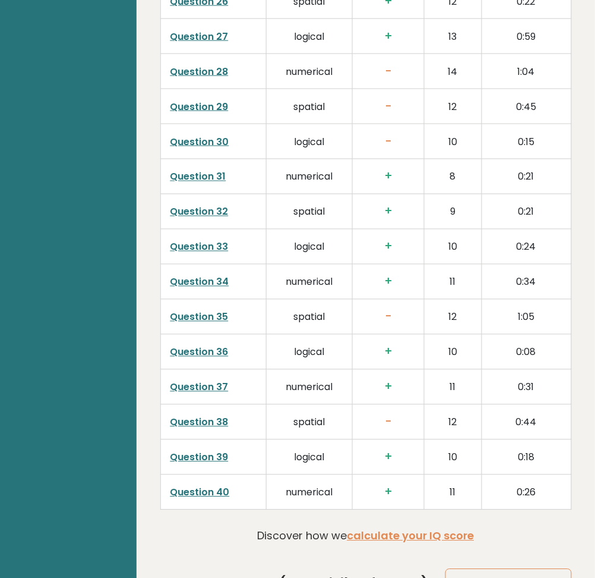
scroll to position [3082, 0]
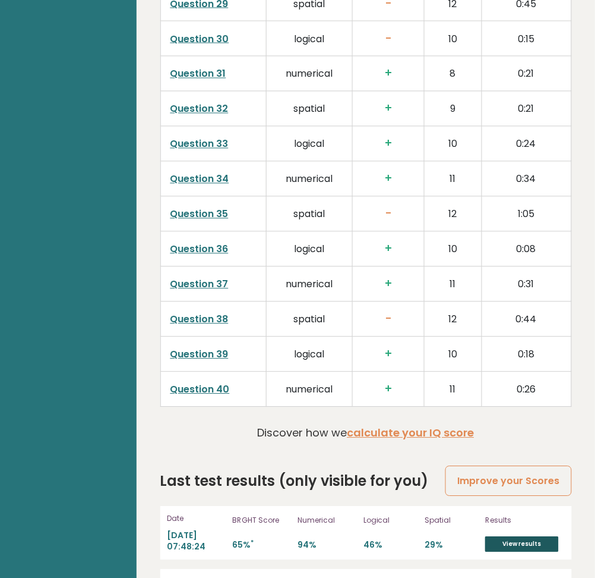
click at [526, 537] on link "View results" at bounding box center [522, 544] width 74 height 15
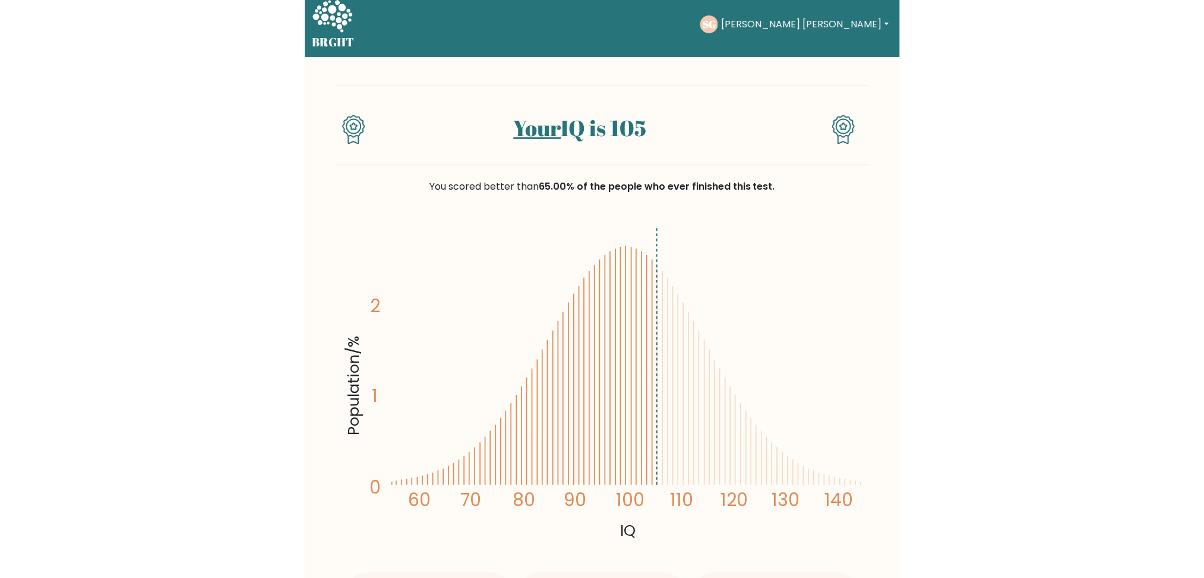
scroll to position [8, 0]
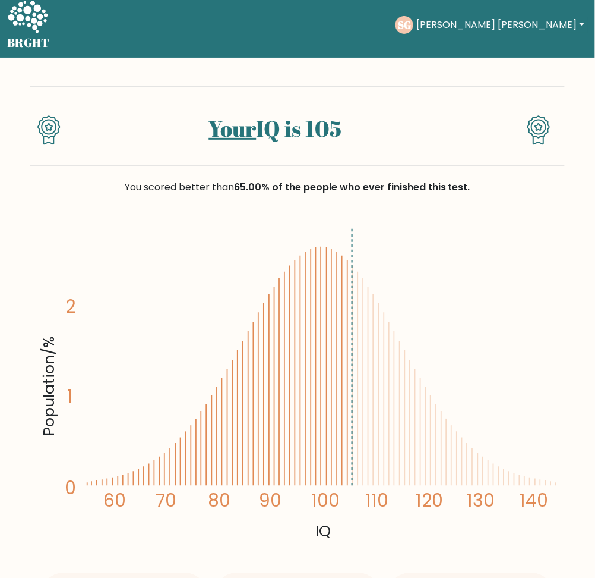
click at [528, 12] on div "SG [PERSON_NAME] [PERSON_NAME] Dashboard Profile Settings Logout" at bounding box center [492, 24] width 193 height 27
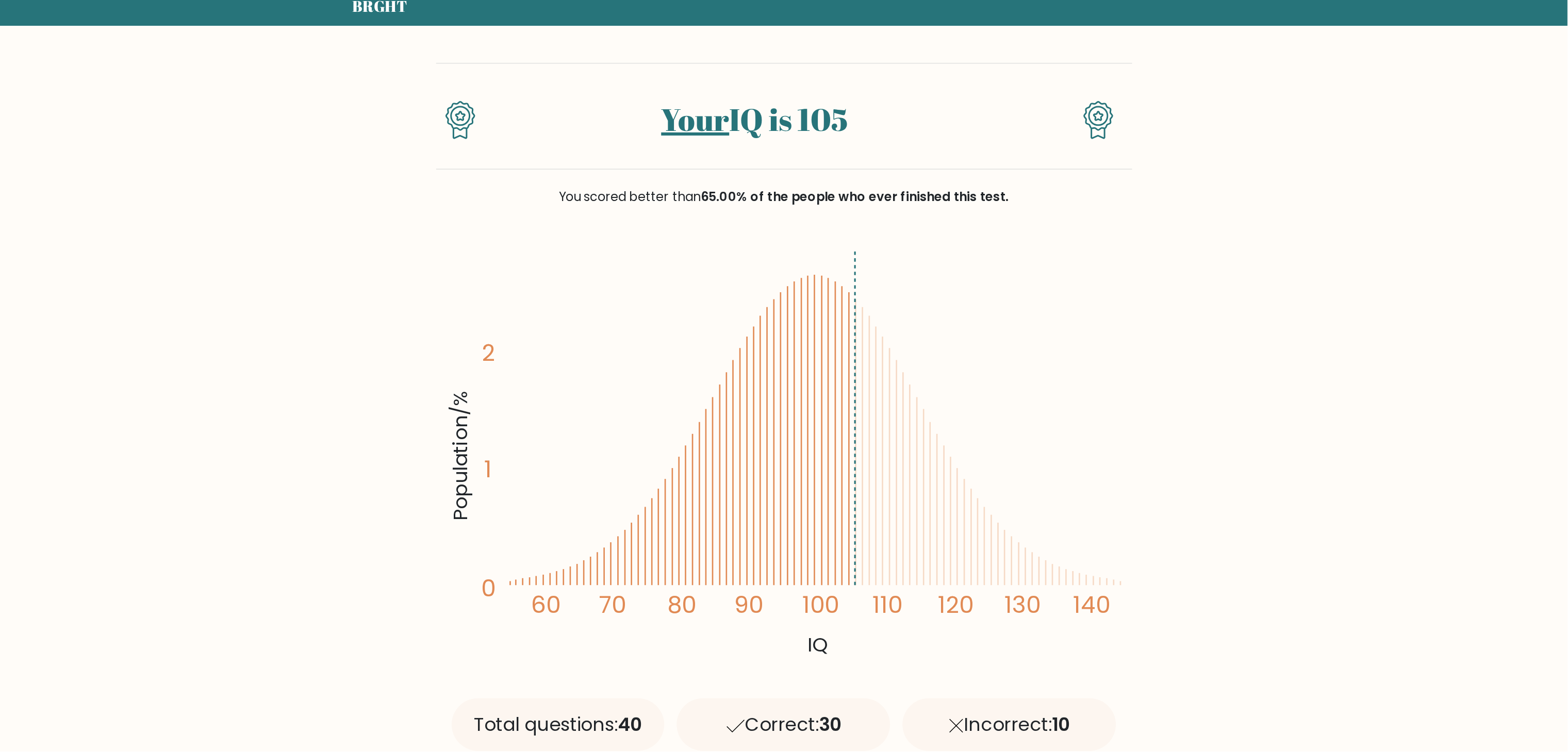
scroll to position [0, 0]
